Goal: Information Seeking & Learning: Learn about a topic

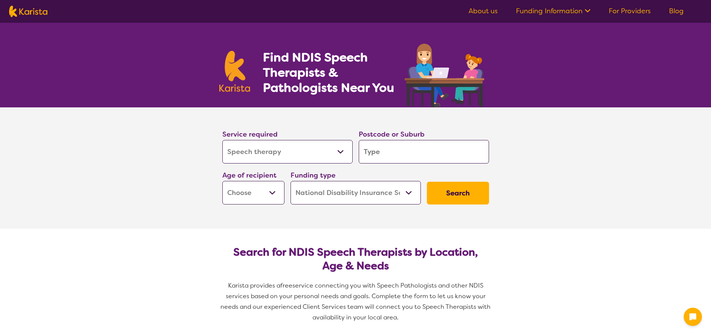
select select "Speech therapy"
select select "NDIS"
select select "Speech therapy"
select select "NDIS"
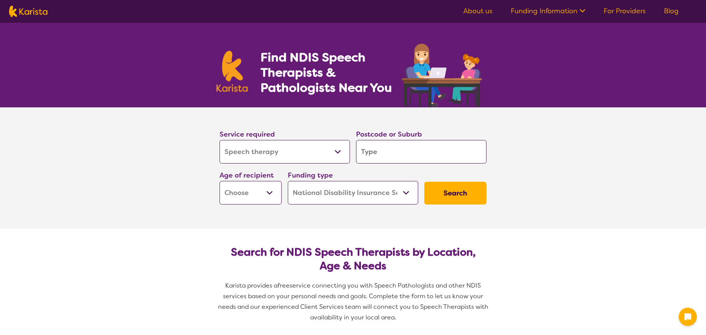
click at [274, 153] on select "Allied Health Assistant Assessment ([MEDICAL_DATA] or [MEDICAL_DATA]) Behaviour…" at bounding box center [284, 151] width 130 height 23
click at [404, 151] on input "search" at bounding box center [421, 151] width 130 height 23
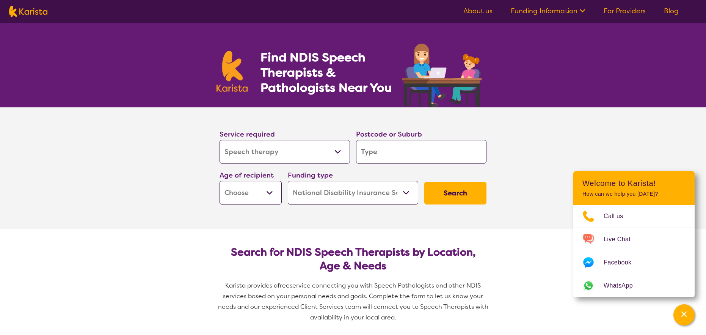
type input "2"
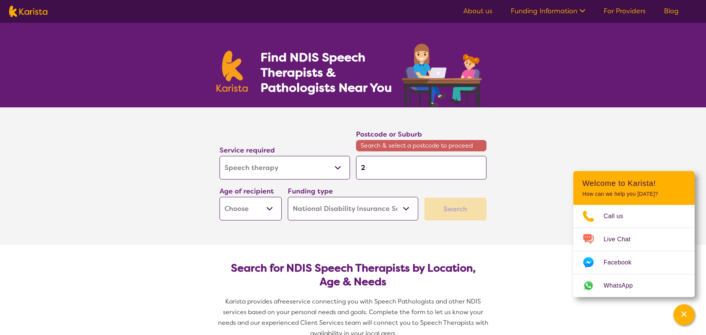
type input "21"
type input "219"
type input "2192"
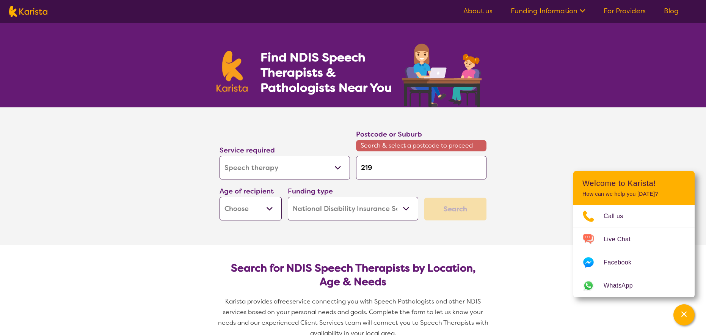
type input "2192"
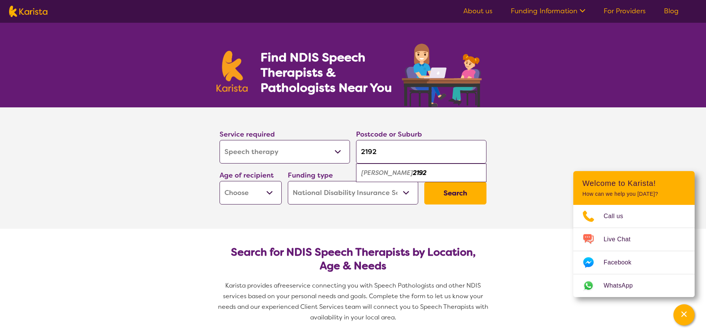
type input "2192"
click at [413, 174] on em "2192" at bounding box center [420, 173] width 14 height 8
click at [253, 196] on select "Early Childhood - 0 to 9 Child - 10 to 11 Adolescent - 12 to 17 Adult - 18 to 6…" at bounding box center [250, 192] width 62 height 23
select select "EC"
click at [219, 181] on select "Early Childhood - 0 to 9 Child - 10 to 11 Adolescent - 12 to 17 Adult - 18 to 6…" at bounding box center [250, 192] width 62 height 23
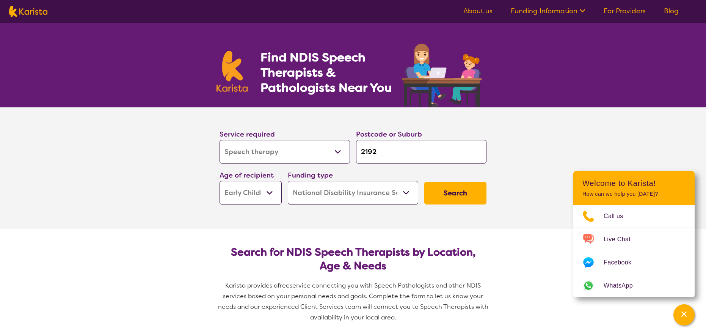
select select "EC"
click at [377, 192] on select "Home Care Package (HCP) National Disability Insurance Scheme (NDIS) I don't know" at bounding box center [353, 192] width 130 height 23
select select "i-don-t-know"
click at [288, 181] on select "Home Care Package (HCP) National Disability Insurance Scheme (NDIS) I don't know" at bounding box center [353, 192] width 130 height 23
select select "i-don-t-know"
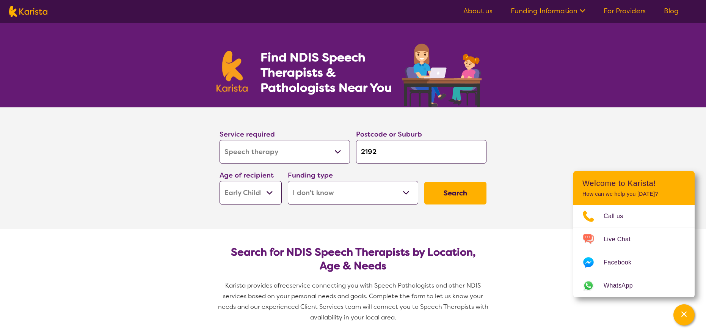
click at [465, 192] on button "Search" at bounding box center [455, 193] width 62 height 23
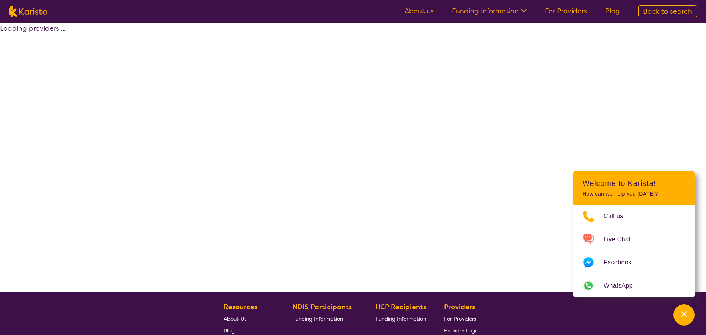
select select "Speech therapy"
select select "EC"
